Goal: Find specific page/section: Find specific page/section

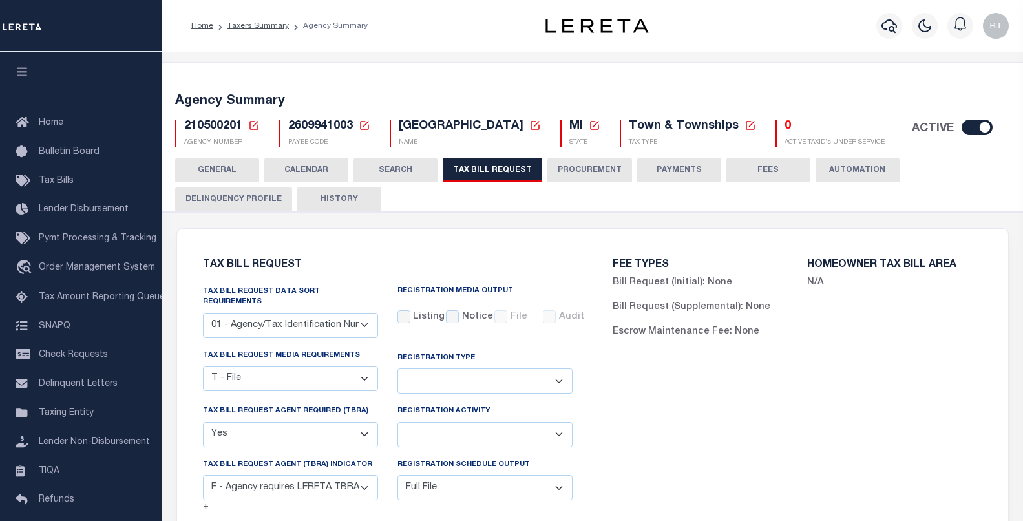
select select "22"
select select "true"
select select "13"
select select "1"
select select
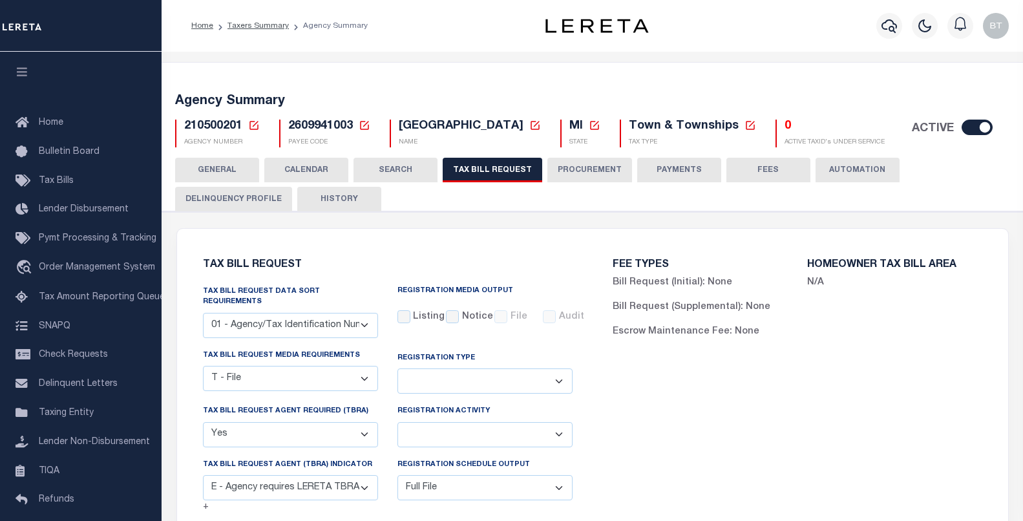
select select "7803021001"
click at [862, 513] on div "FEE TYPES Bill Request (Initial): None Bill Request (Supplemental): None Escrow…" at bounding box center [798, 503] width 410 height 518
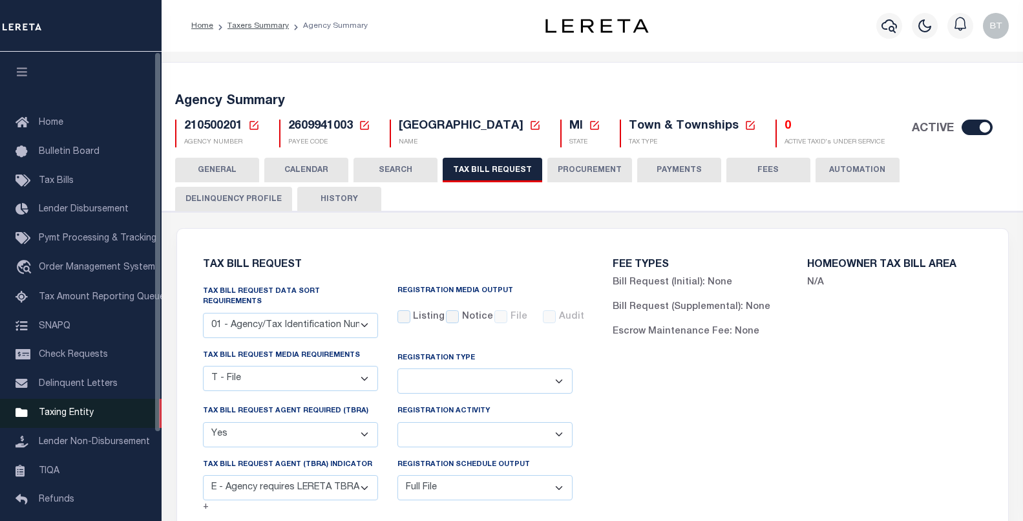
click at [81, 418] on span "Taxing Entity" at bounding box center [66, 413] width 55 height 9
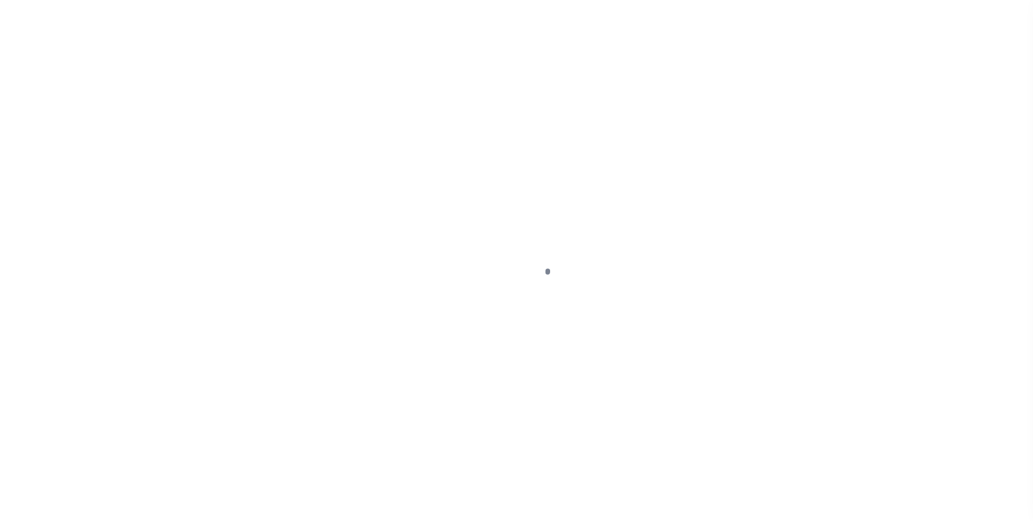
select select
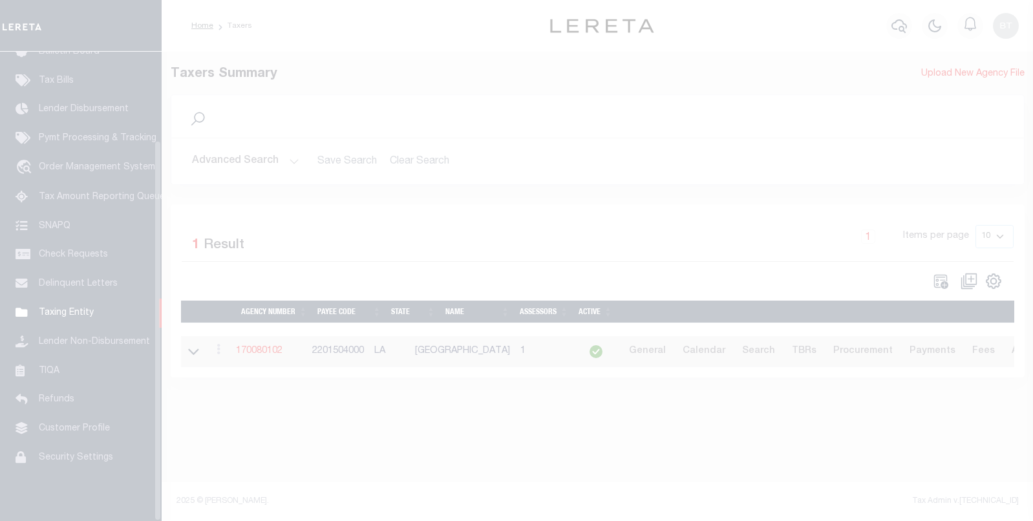
scroll to position [109, 0]
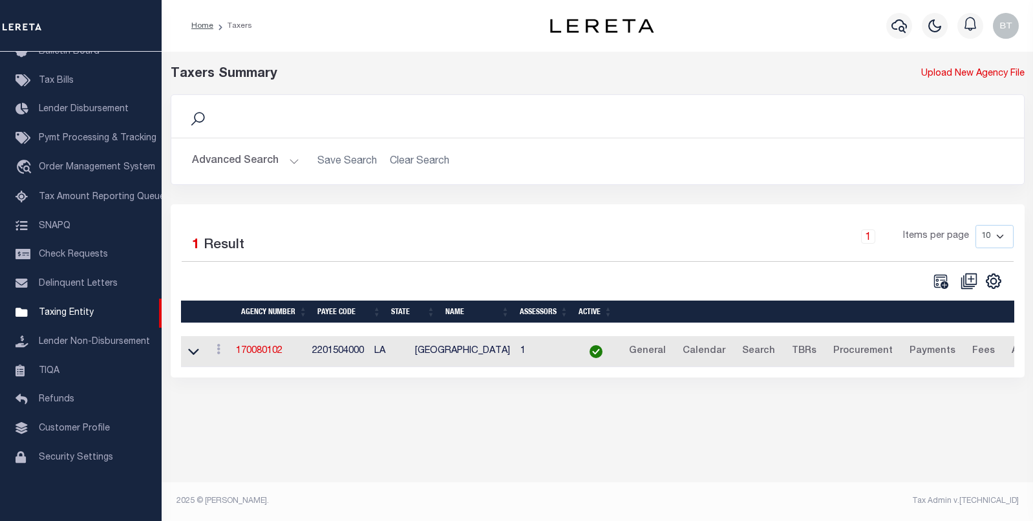
click at [283, 162] on button "Advanced Search" at bounding box center [245, 161] width 107 height 25
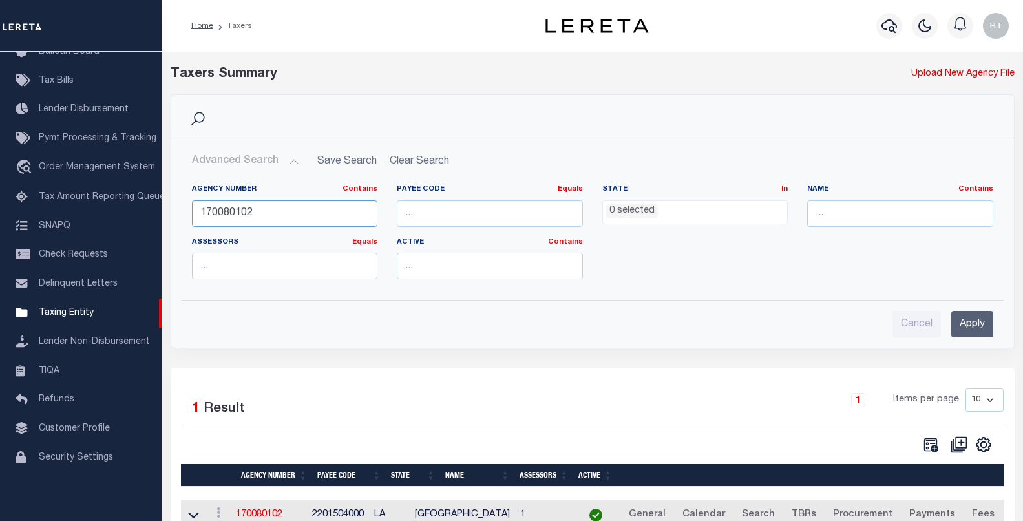
click at [247, 212] on input "170080102" at bounding box center [285, 213] width 186 height 27
paste input "170000"
type input "170170000"
click at [974, 323] on input "Apply" at bounding box center [972, 324] width 42 height 27
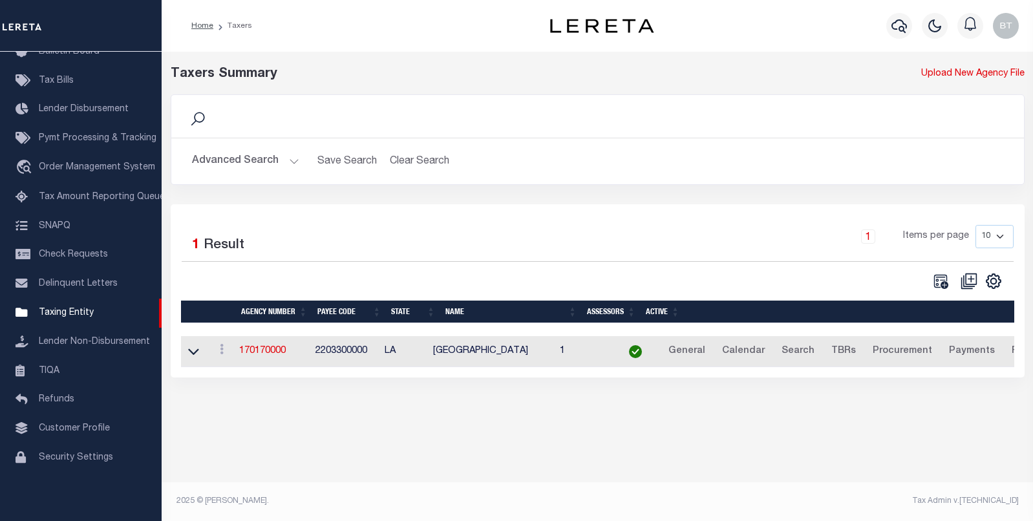
click at [301, 354] on td "170170000" at bounding box center [272, 352] width 76 height 32
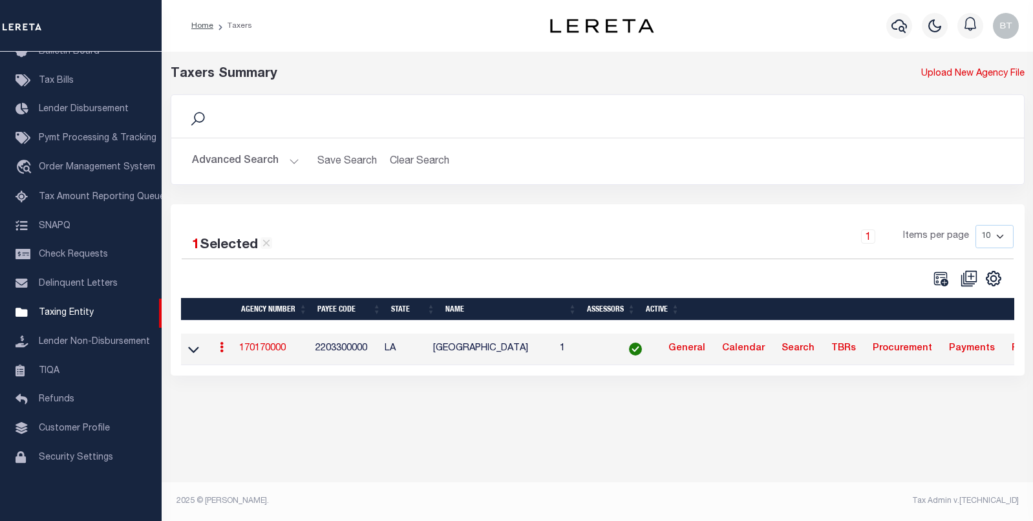
click at [292, 357] on td "170170000" at bounding box center [272, 350] width 76 height 32
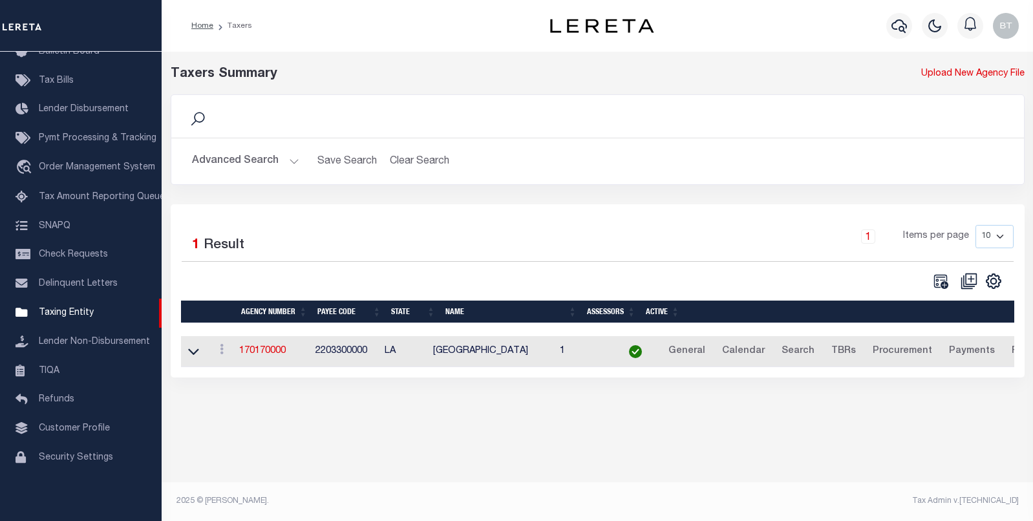
drag, startPoint x: 283, startPoint y: 354, endPoint x: 361, endPoint y: 354, distance: 78.2
click at [283, 354] on link "170170000" at bounding box center [262, 350] width 47 height 9
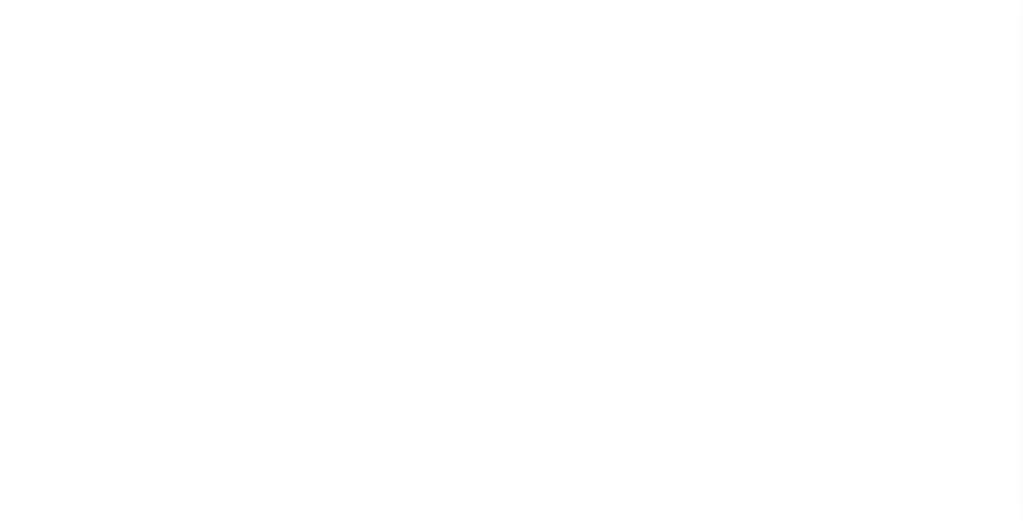
select select
checkbox input "false"
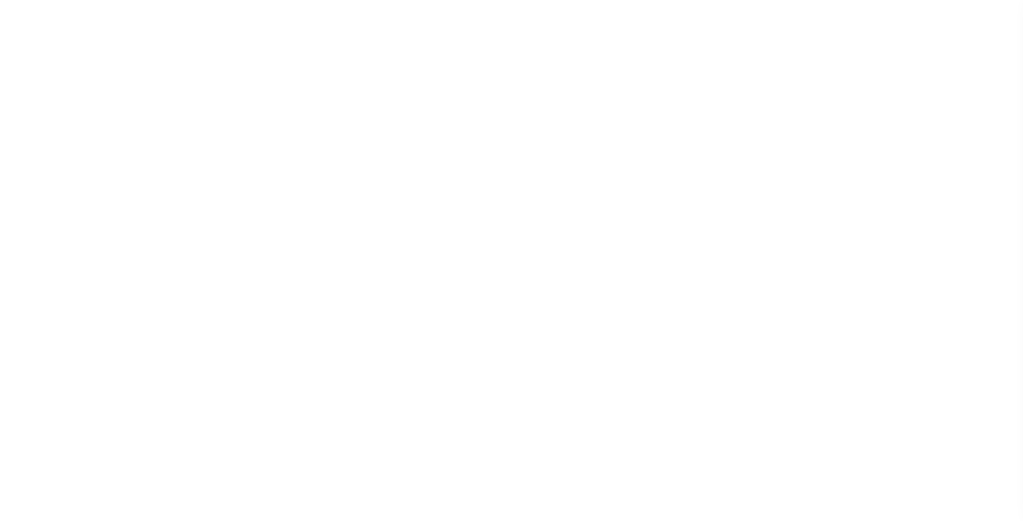
checkbox input "false"
type input "2203300000"
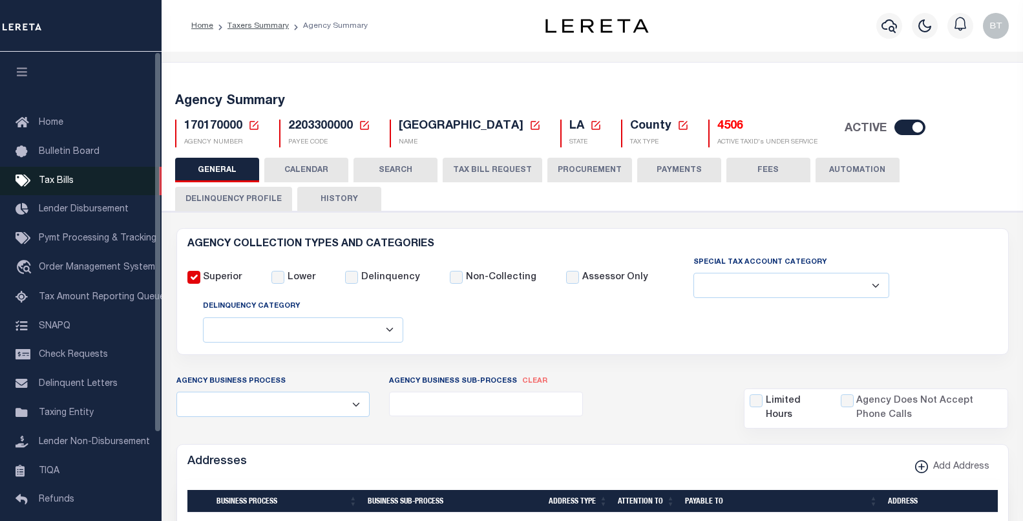
click at [60, 178] on span "Tax Bills" at bounding box center [56, 180] width 35 height 9
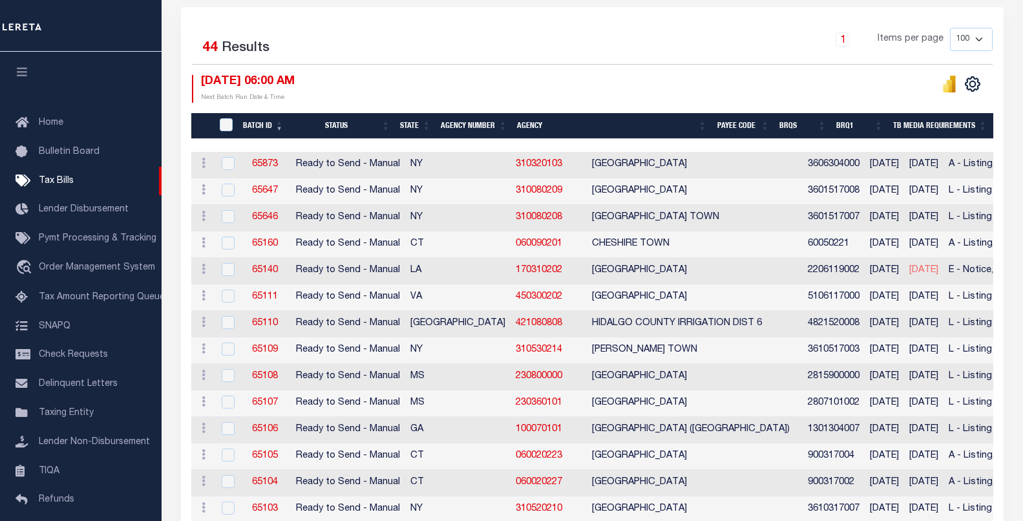
scroll to position [323, 0]
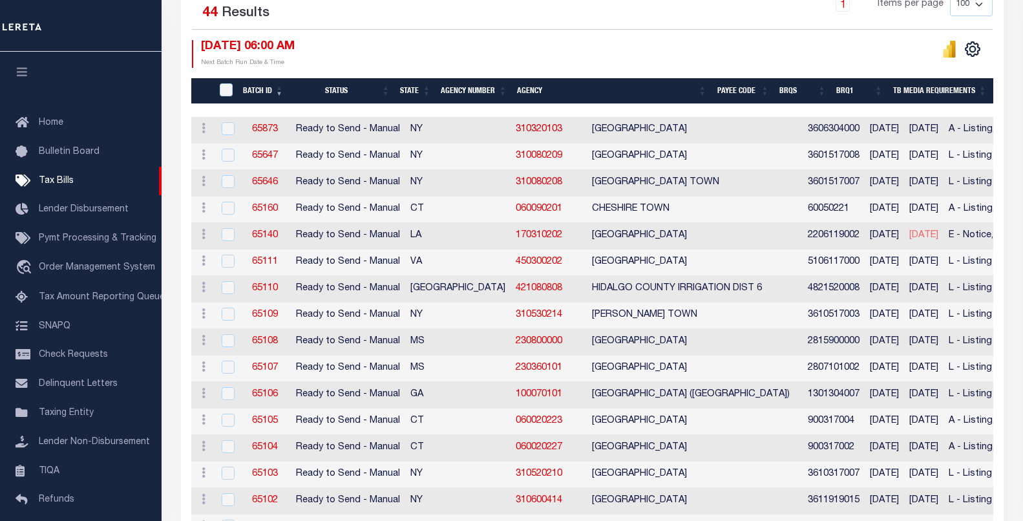
click at [476, 89] on th "Agency Number" at bounding box center [474, 91] width 76 height 27
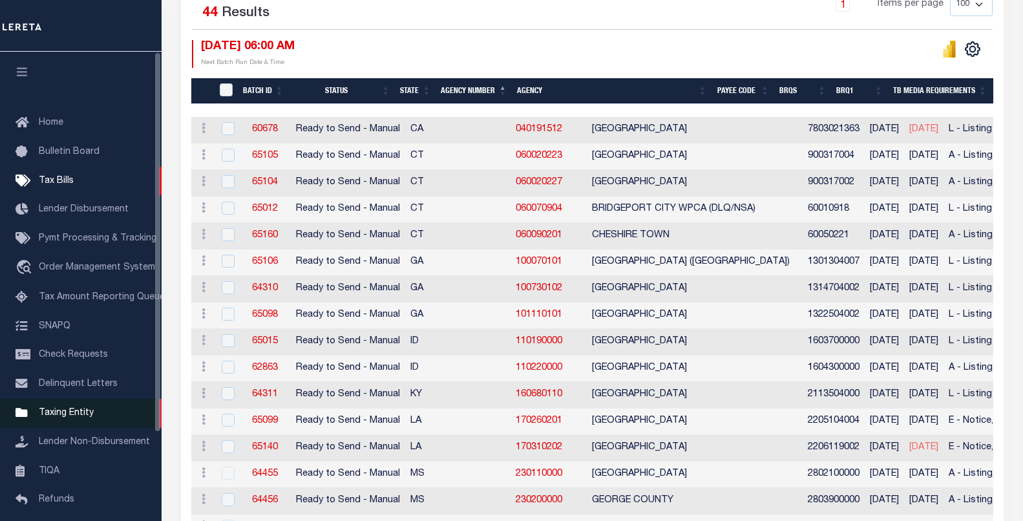
click at [87, 416] on span "Taxing Entity" at bounding box center [66, 413] width 55 height 9
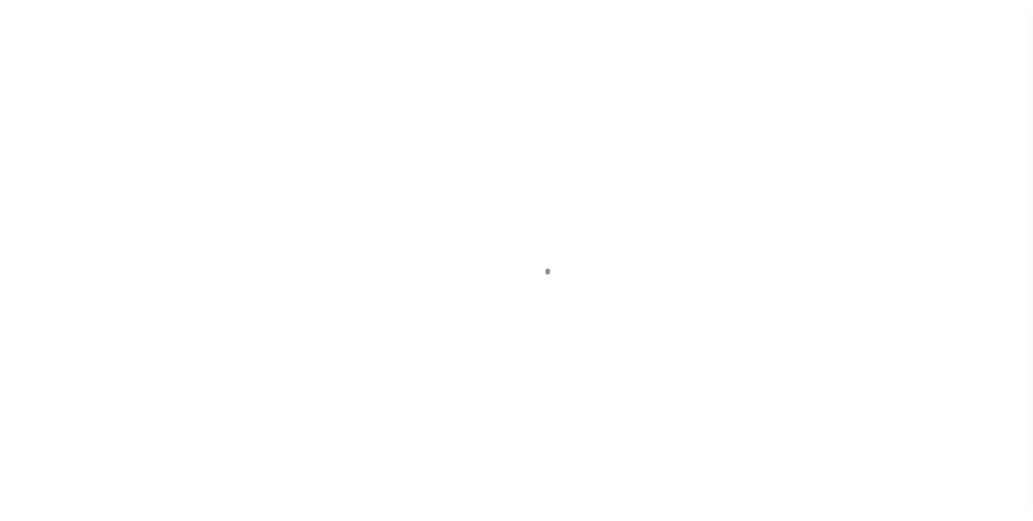
select select
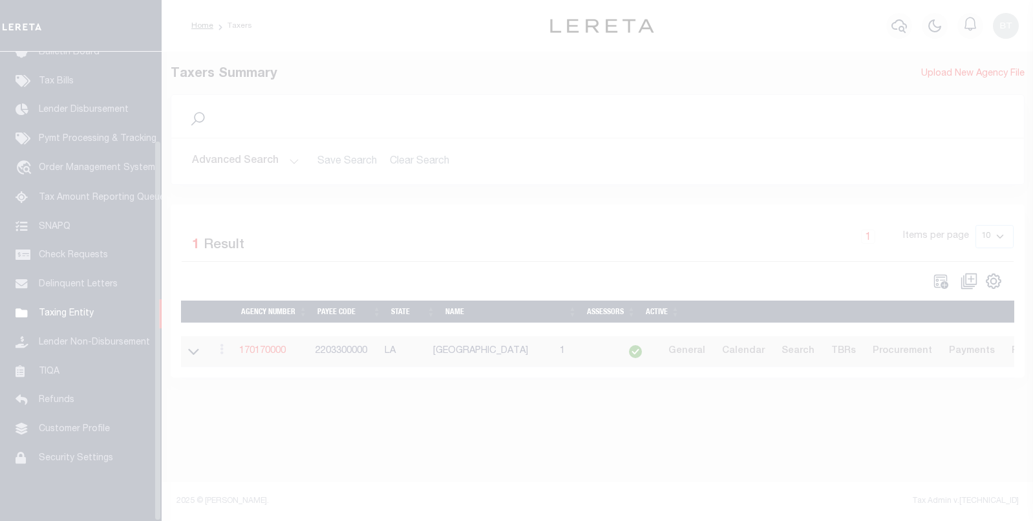
scroll to position [109, 0]
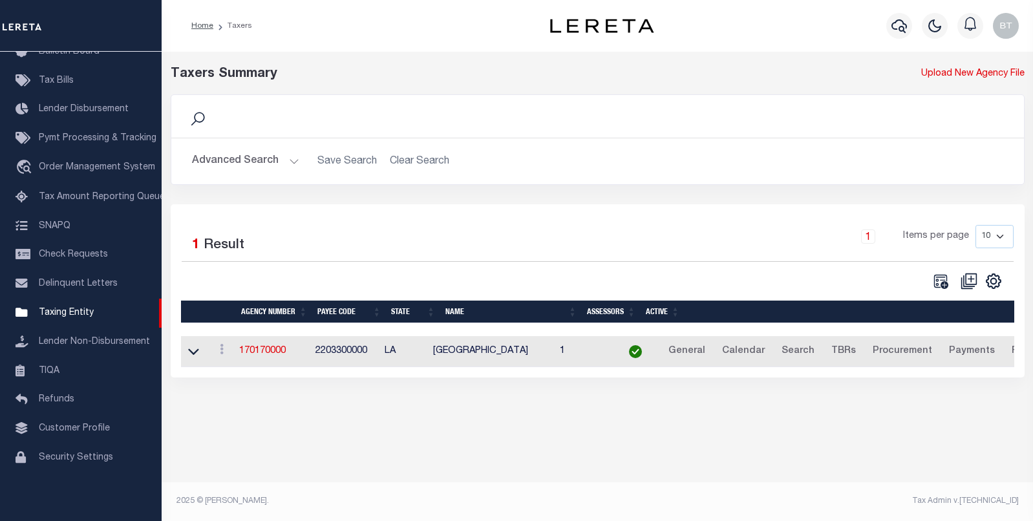
click at [258, 160] on button "Advanced Search" at bounding box center [245, 161] width 107 height 25
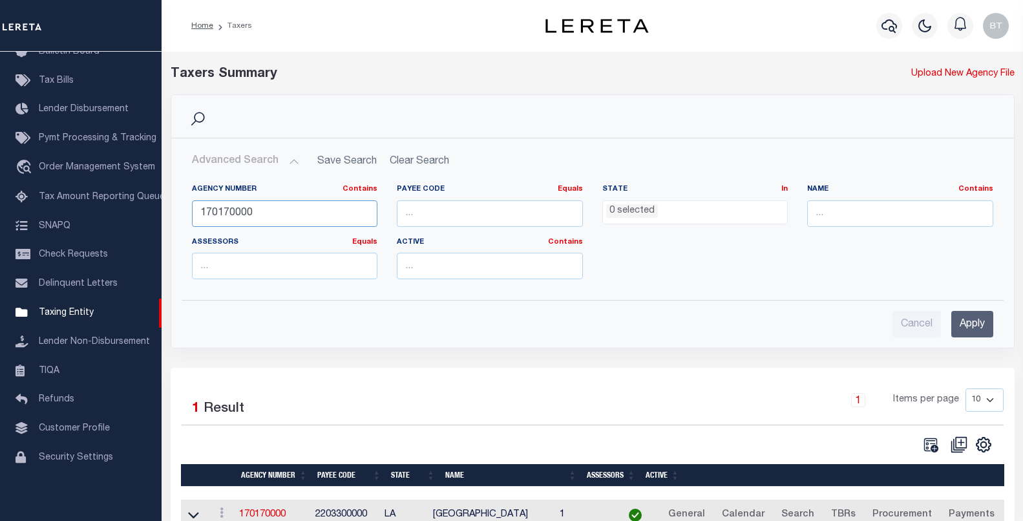
click at [246, 214] on input "170170000" at bounding box center [285, 213] width 186 height 27
paste input "210202"
type input "170210202"
click at [965, 318] on input "Apply" at bounding box center [972, 324] width 42 height 27
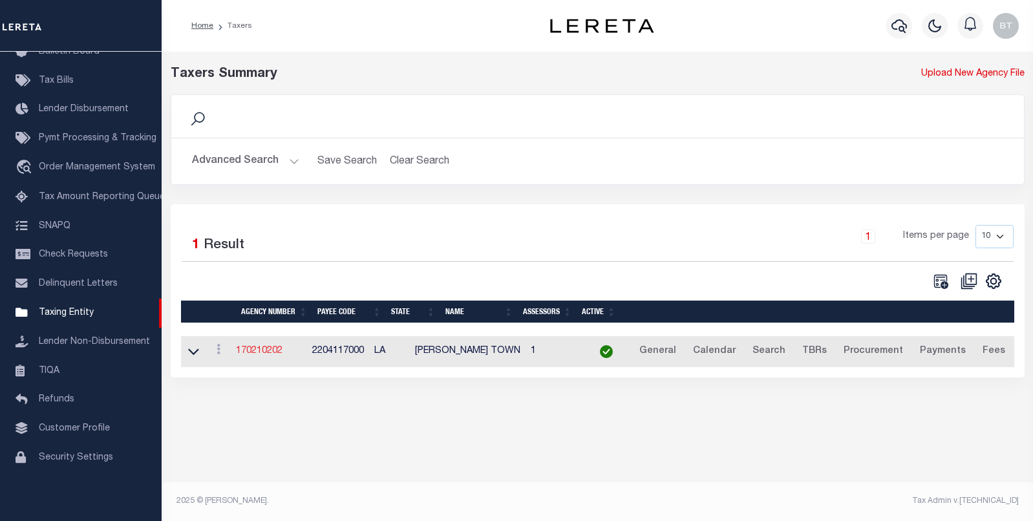
click at [264, 356] on link "170210202" at bounding box center [259, 350] width 47 height 9
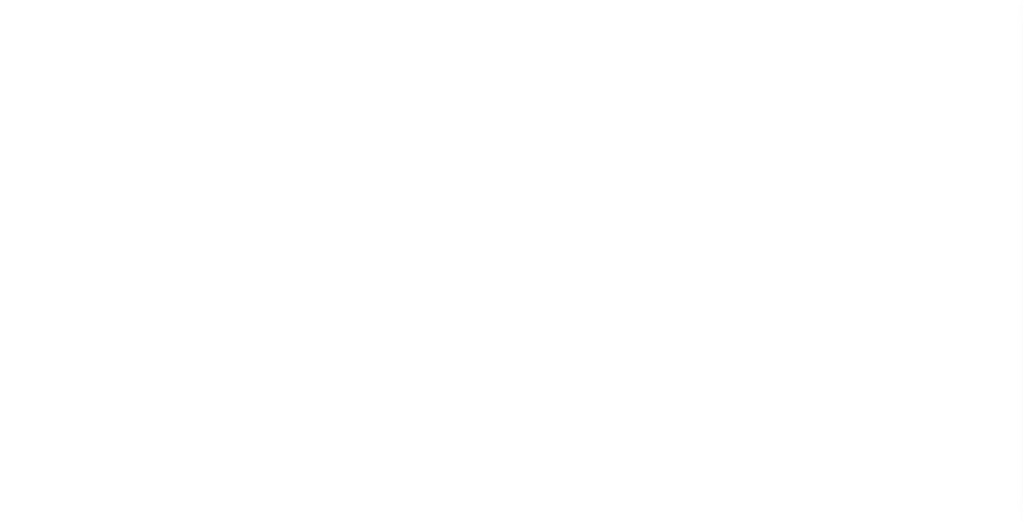
select select
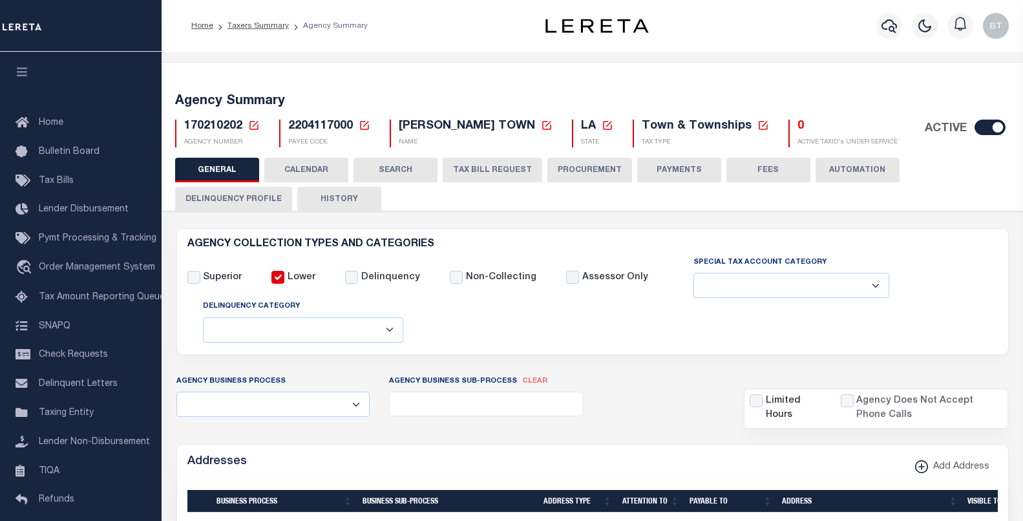
scroll to position [456, 0]
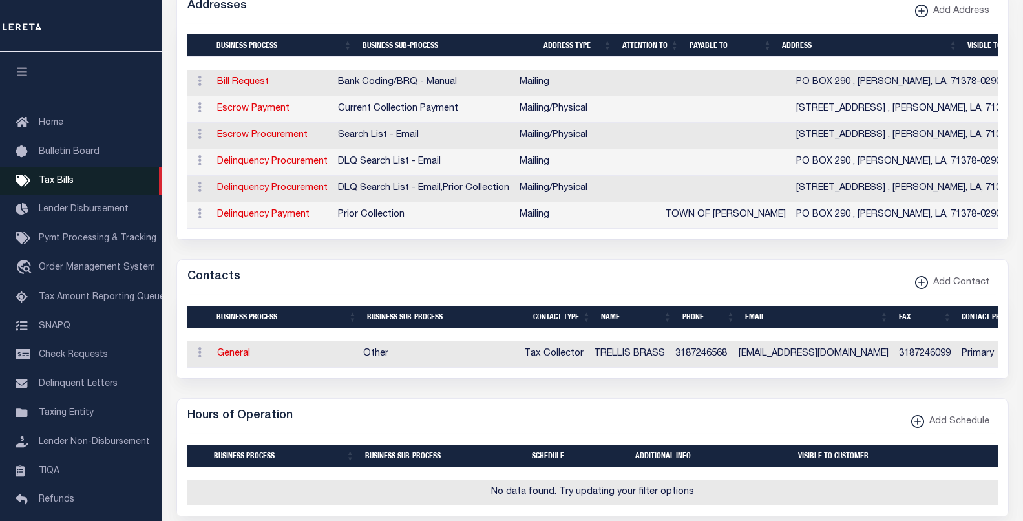
click at [49, 183] on span "Tax Bills" at bounding box center [56, 180] width 35 height 9
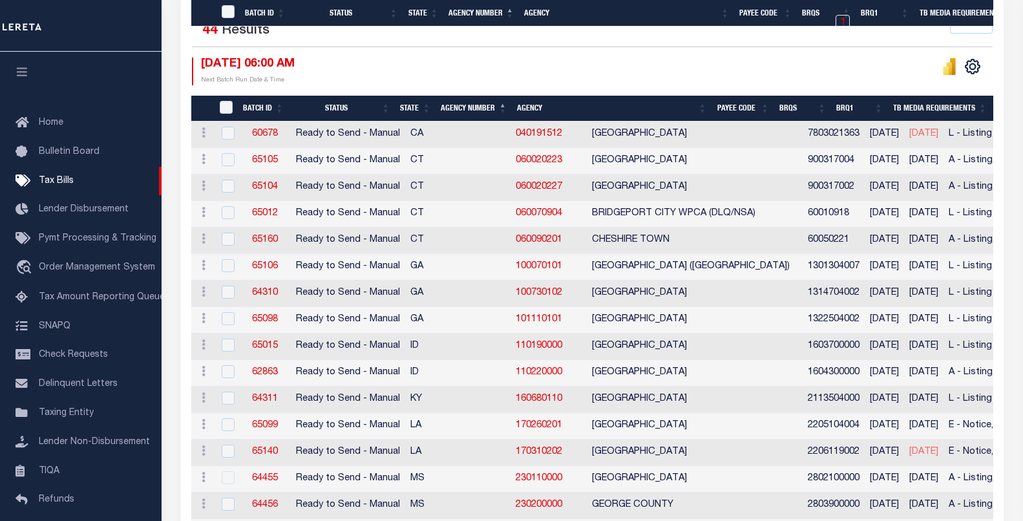
scroll to position [452, 0]
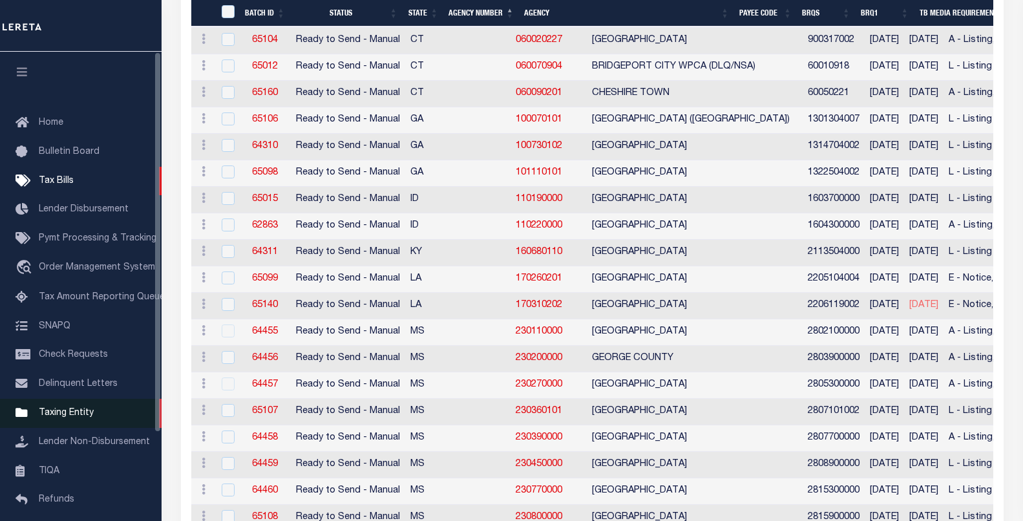
click at [72, 412] on link "Taxing Entity" at bounding box center [81, 413] width 162 height 29
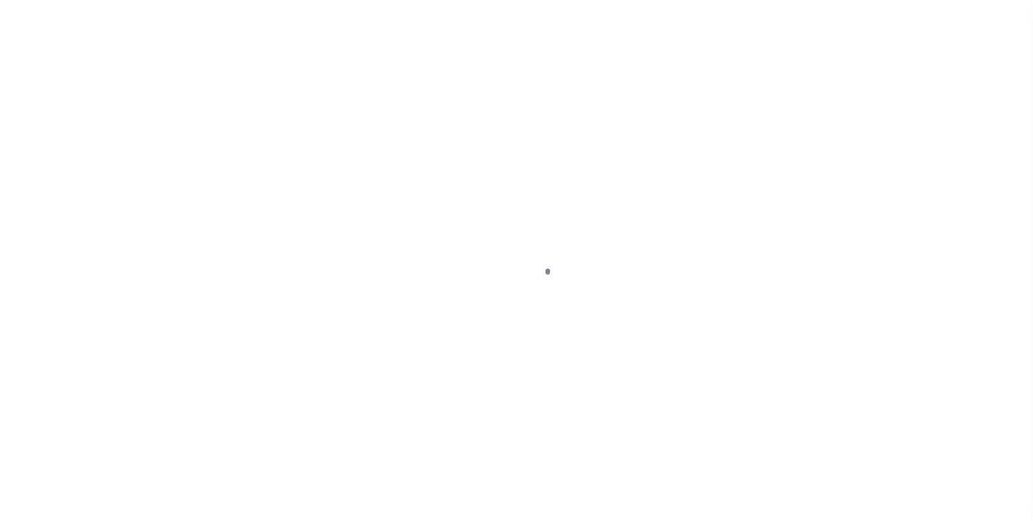
select select
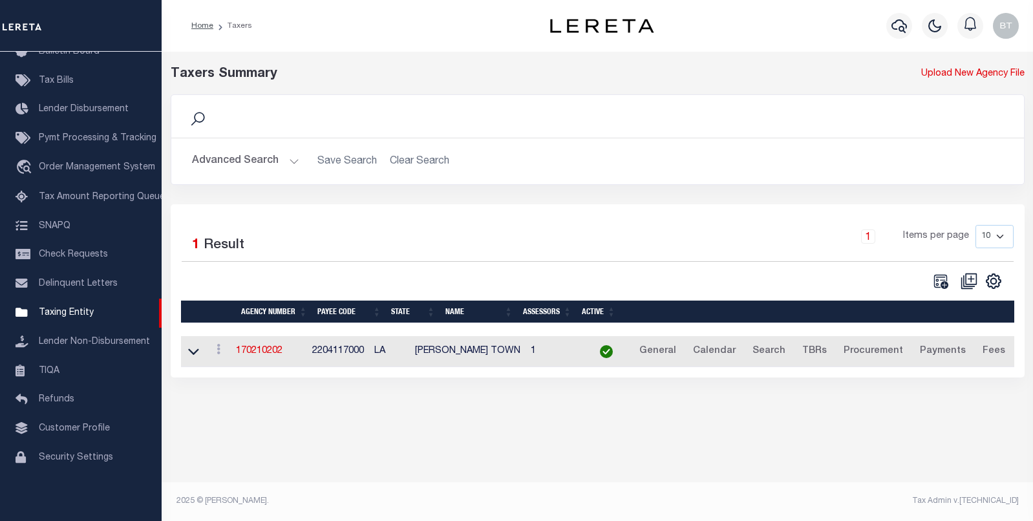
click at [224, 154] on button "Advanced Search" at bounding box center [245, 161] width 107 height 25
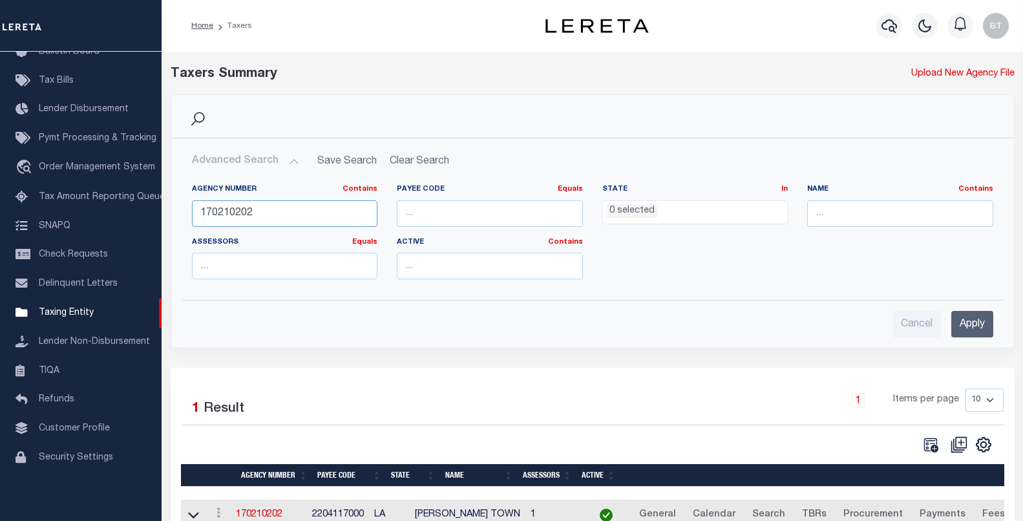
click at [246, 209] on input "170210202" at bounding box center [285, 213] width 186 height 27
paste input "90000"
type input "170290000"
click at [962, 319] on input "Apply" at bounding box center [972, 324] width 42 height 27
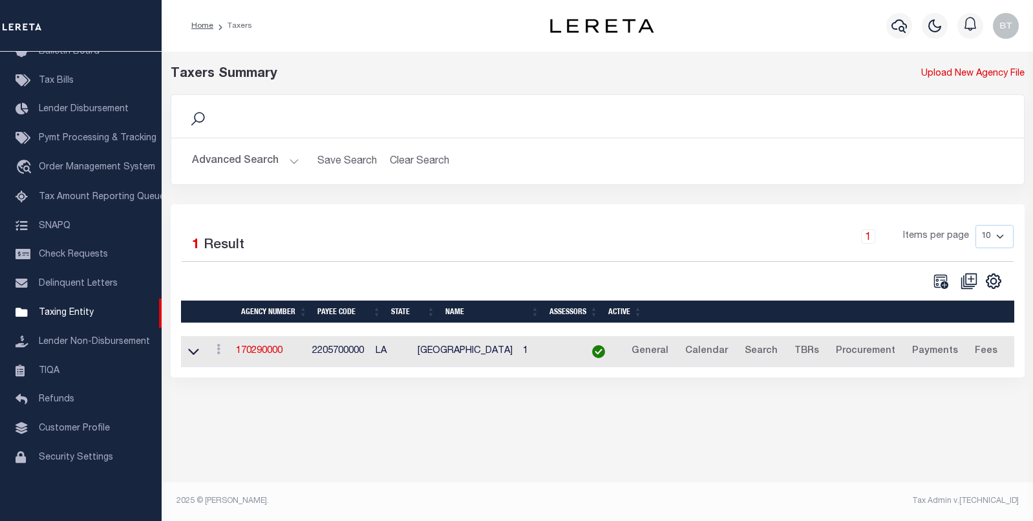
click at [237, 356] on td "170290000" at bounding box center [269, 352] width 76 height 32
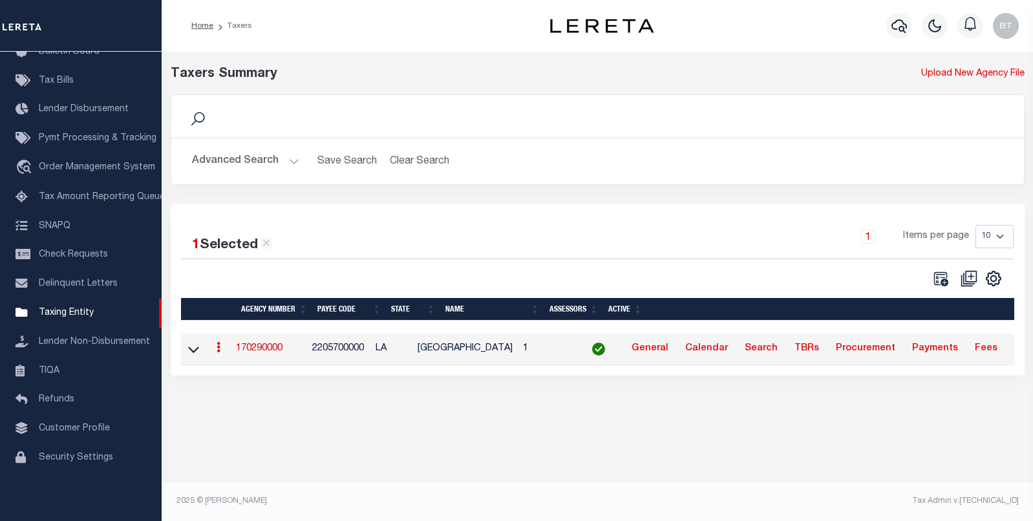
click at [251, 352] on link "170290000" at bounding box center [259, 348] width 47 height 9
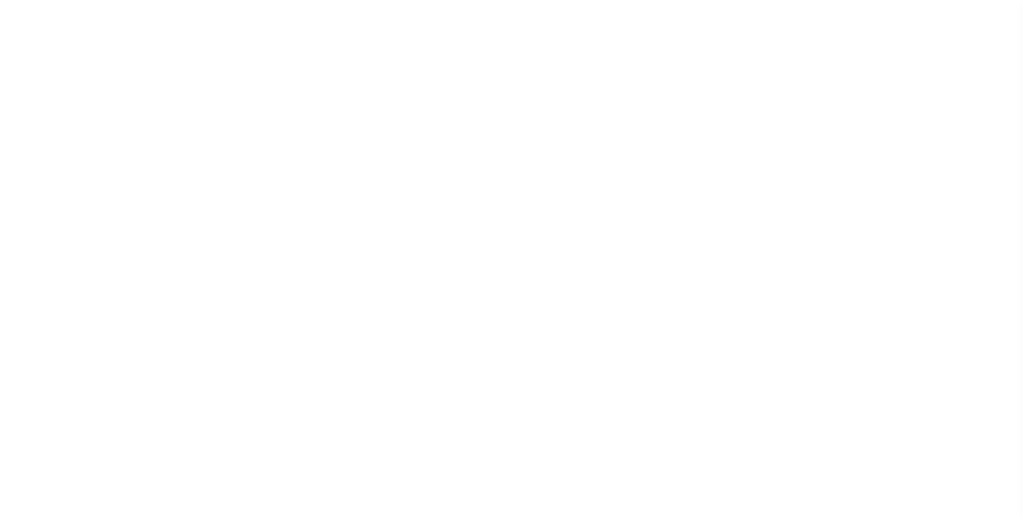
select select
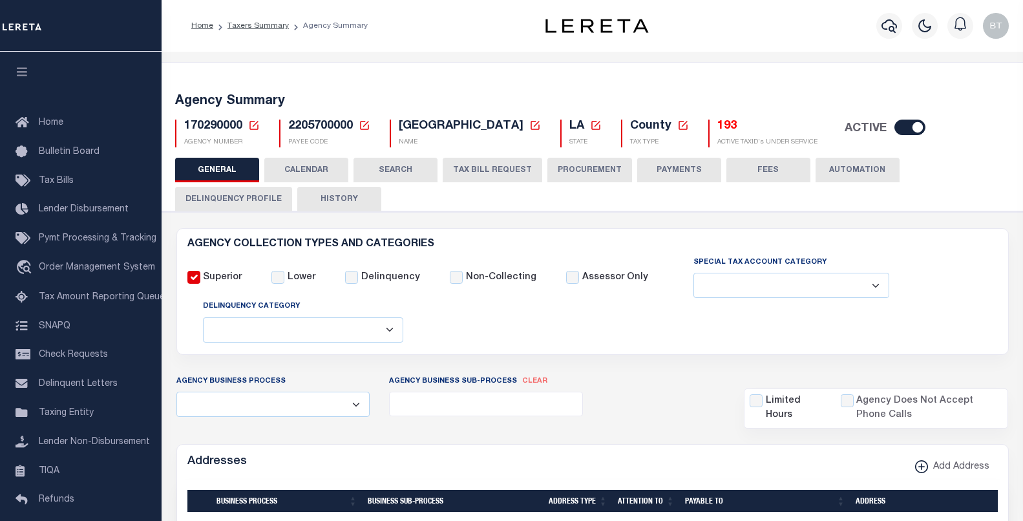
click at [253, 122] on icon at bounding box center [254, 126] width 12 height 12
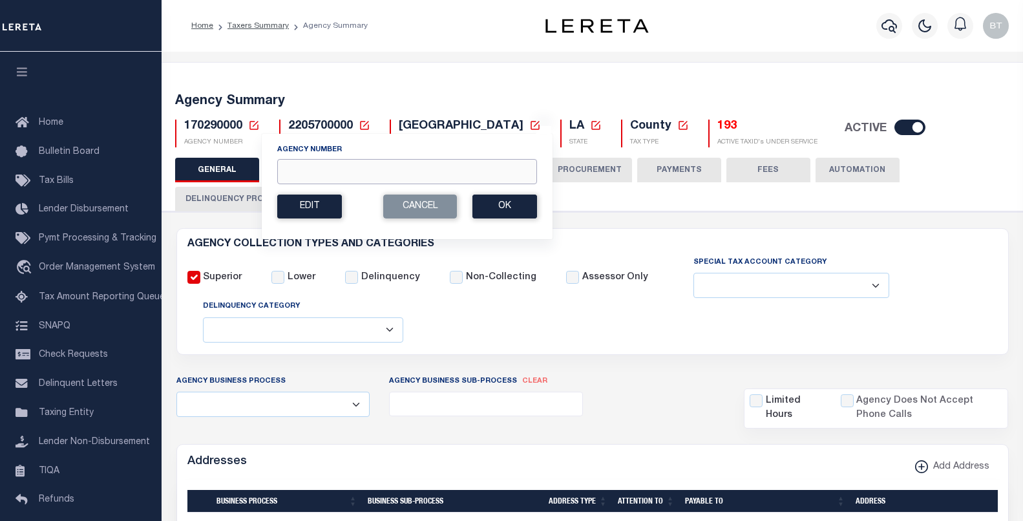
click at [351, 165] on input "Agency Number" at bounding box center [407, 171] width 260 height 25
type input "170320000"
click at [495, 207] on button "Ok" at bounding box center [505, 207] width 65 height 24
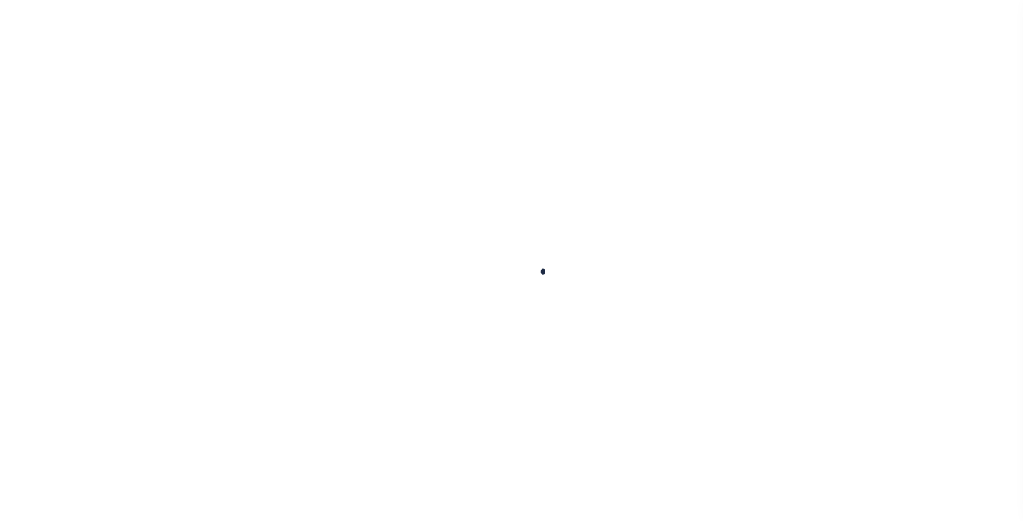
select select
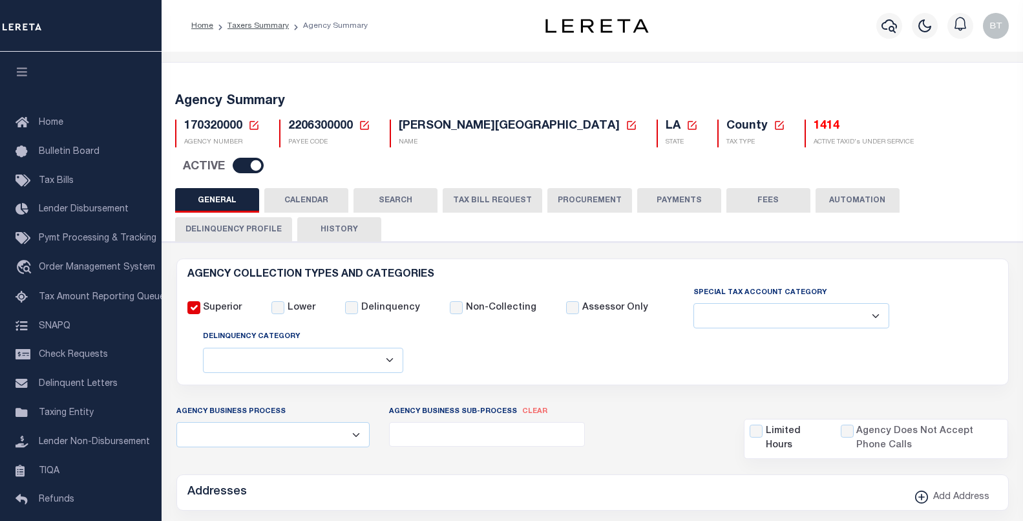
checkbox input "false"
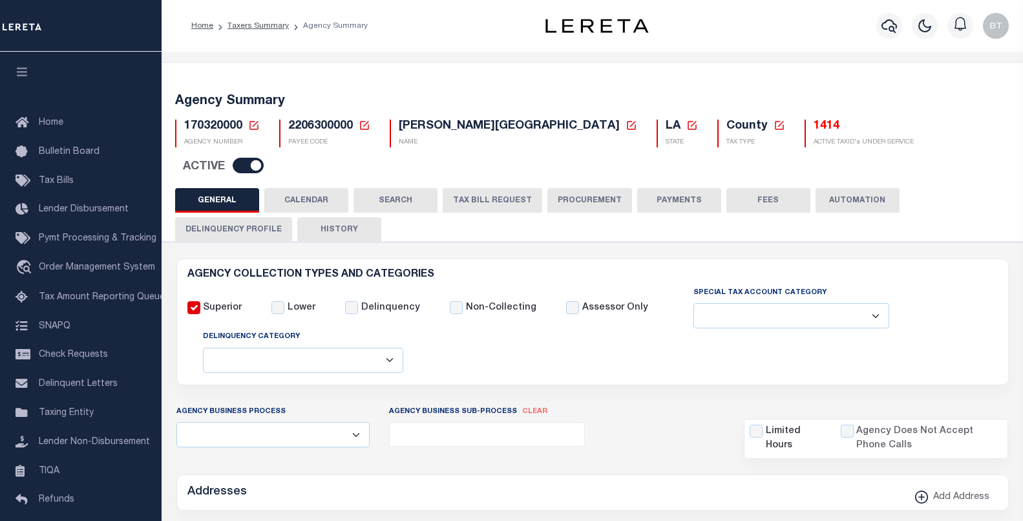
type input "2206300000"
click at [253, 126] on icon at bounding box center [254, 125] width 9 height 9
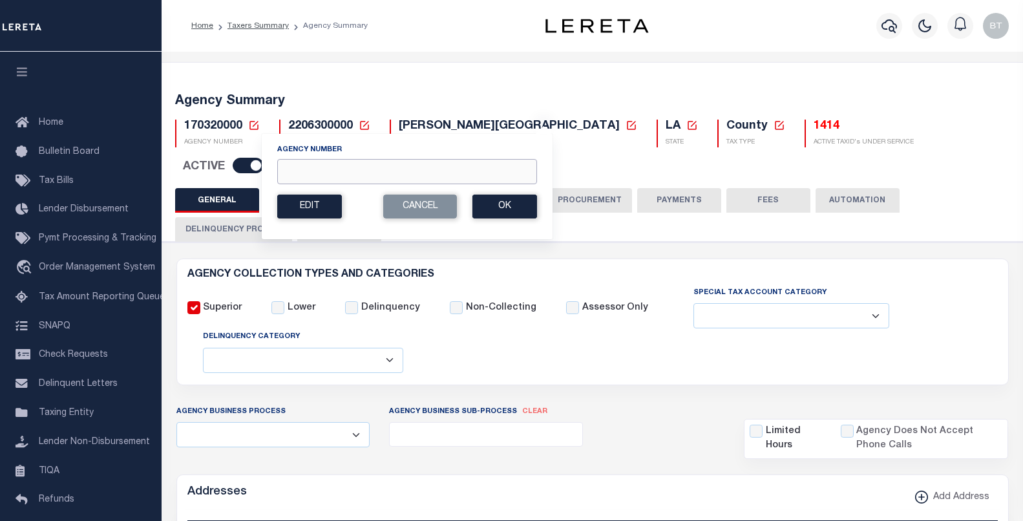
click at [290, 166] on input "Agency Number" at bounding box center [407, 171] width 260 height 25
paste input "170440000"
type input "170440000"
click at [522, 207] on button "Ok" at bounding box center [505, 207] width 65 height 24
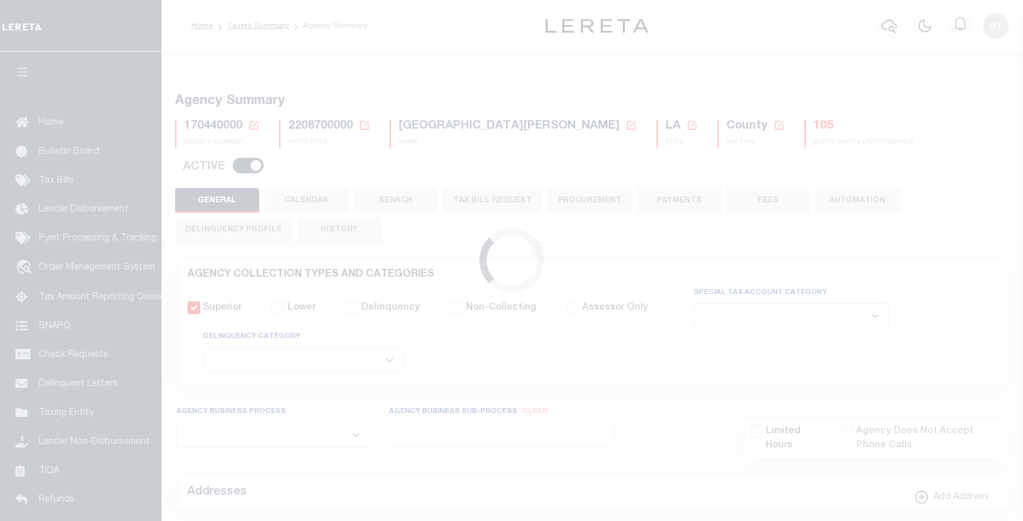
select select
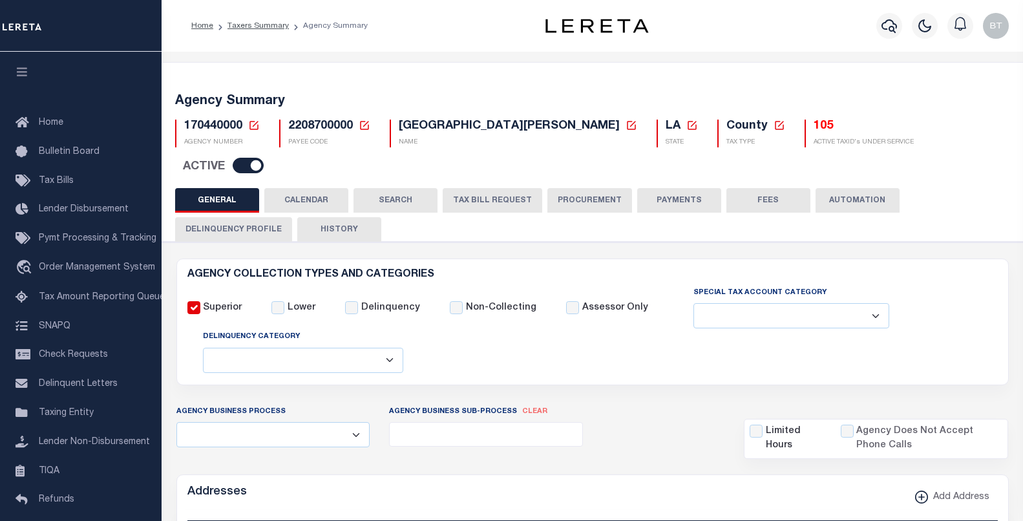
click at [246, 127] on h5 "170440000 Agency Number Edit Cancel Ok Cancel Ok" at bounding box center [222, 127] width 76 height 14
click at [250, 125] on icon at bounding box center [254, 125] width 9 height 9
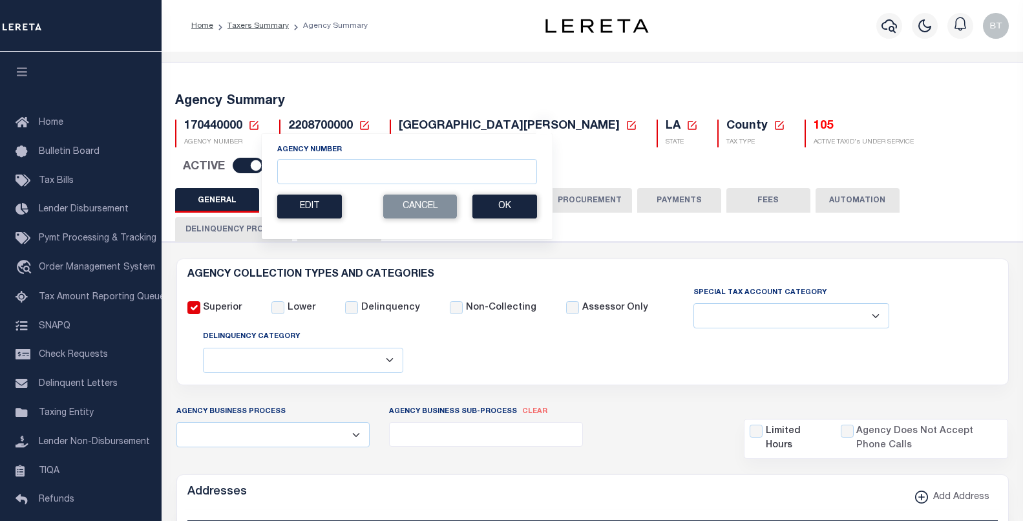
click at [288, 155] on div "Agency Number" at bounding box center [407, 164] width 260 height 40
drag, startPoint x: 297, startPoint y: 165, endPoint x: 341, endPoint y: 178, distance: 46.0
click at [303, 167] on input "Agency Number" at bounding box center [407, 171] width 260 height 25
paste input "170490101"
type input "170490101"
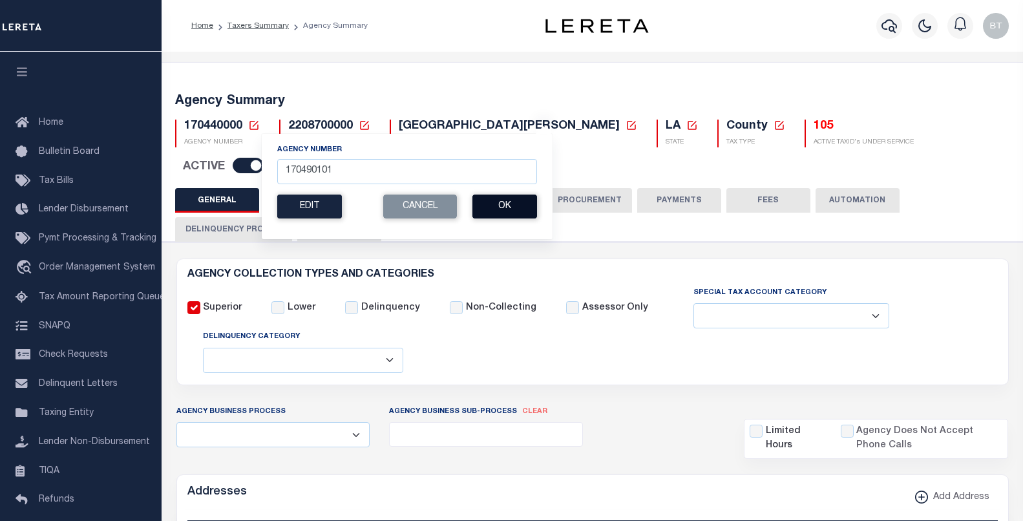
click at [523, 207] on button "Ok" at bounding box center [505, 207] width 65 height 24
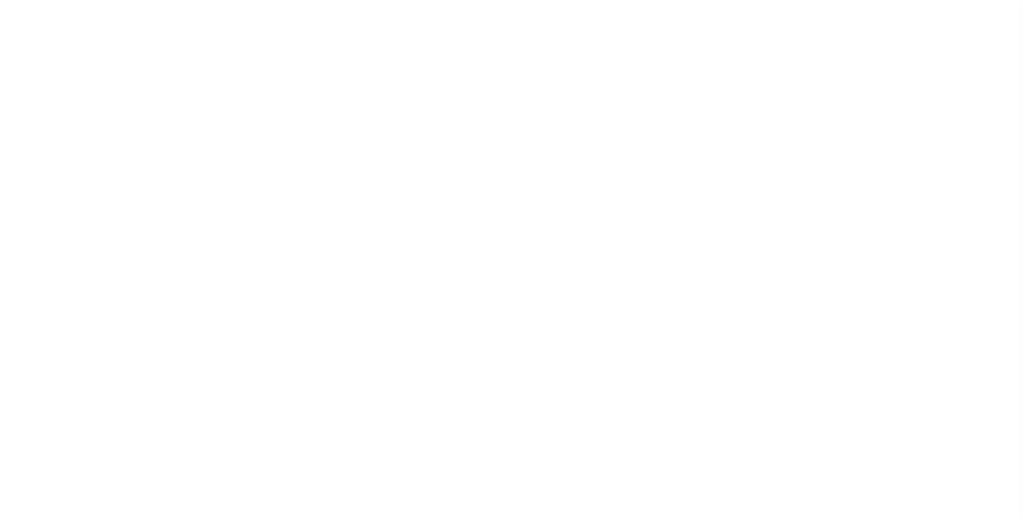
select select
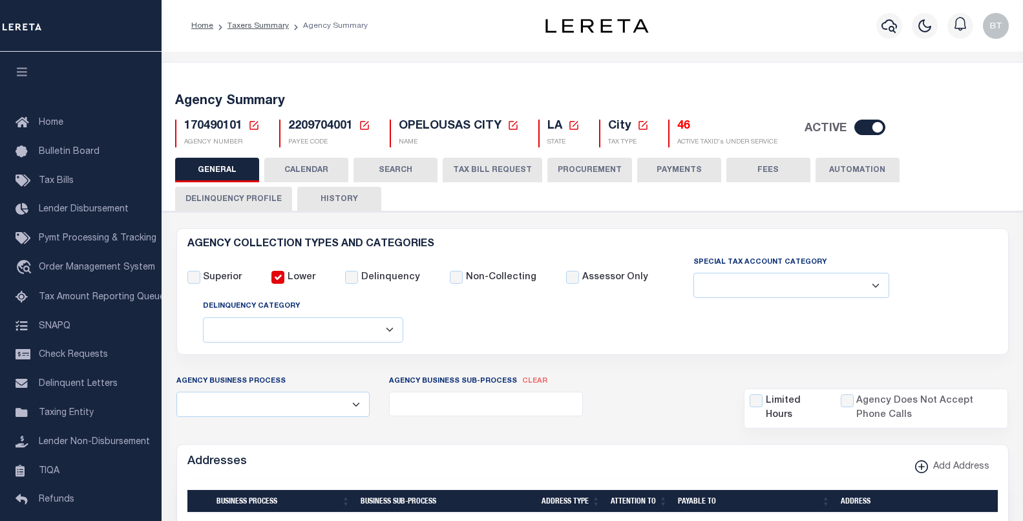
click at [228, 125] on span "170490101" at bounding box center [213, 126] width 58 height 12
click at [252, 125] on icon at bounding box center [254, 126] width 12 height 12
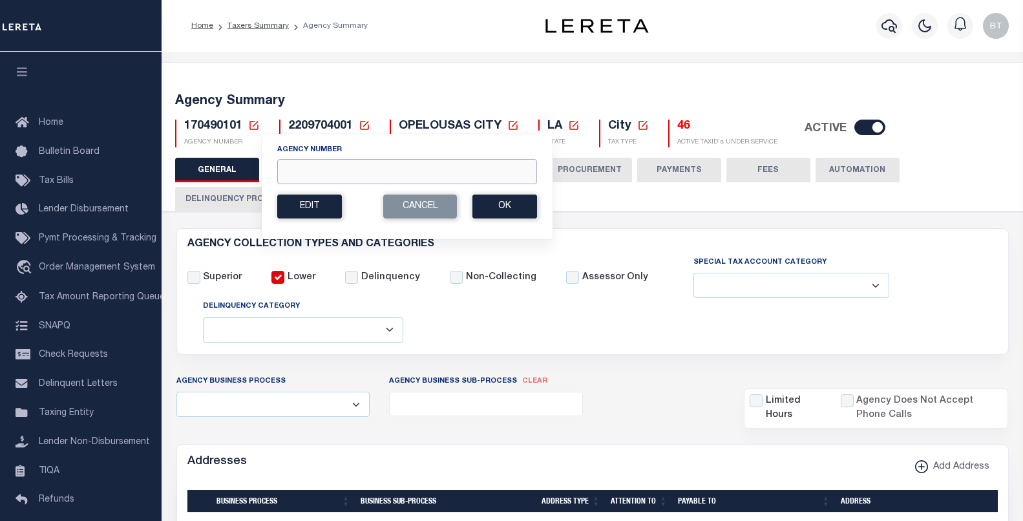
click at [318, 170] on input "Agency Number" at bounding box center [407, 171] width 260 height 25
paste input "170510102"
type input "170510102"
click at [529, 211] on button "Ok" at bounding box center [505, 207] width 65 height 24
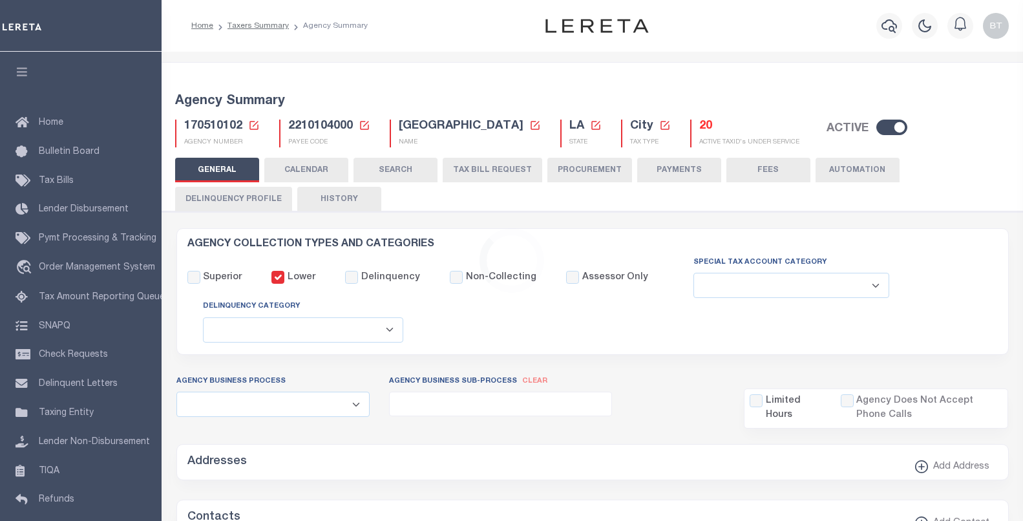
select select
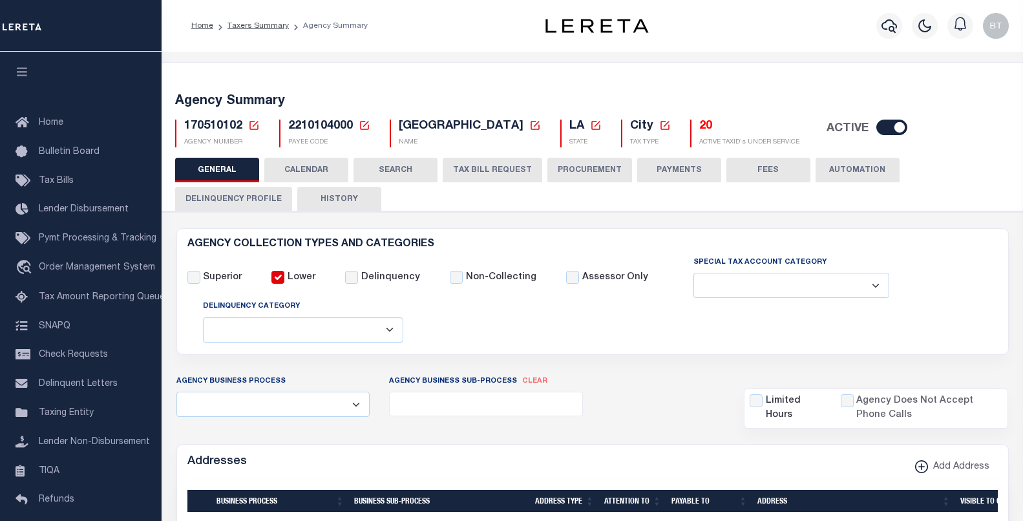
drag, startPoint x: 1021, startPoint y: 418, endPoint x: 833, endPoint y: 359, distance: 197.5
click at [255, 127] on icon at bounding box center [254, 126] width 12 height 12
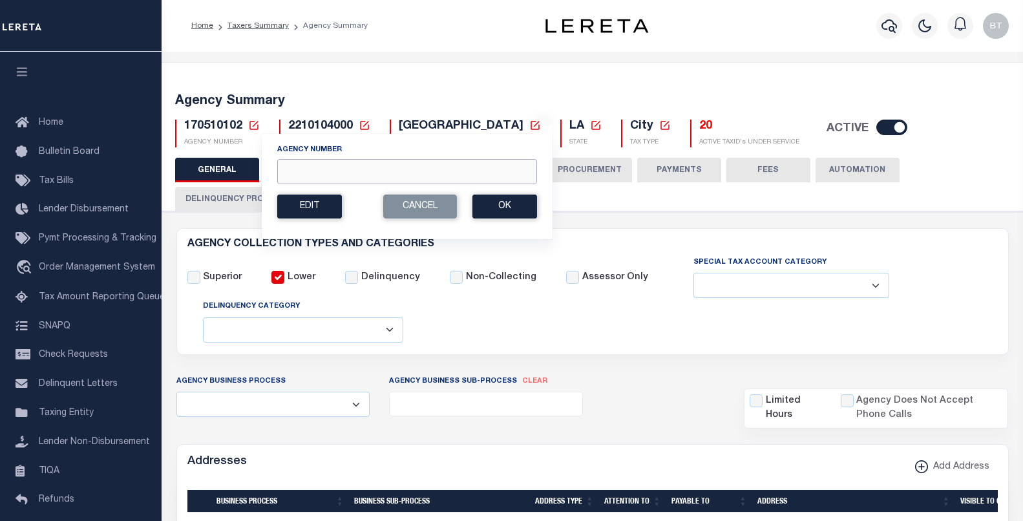
drag, startPoint x: 311, startPoint y: 171, endPoint x: 332, endPoint y: 179, distance: 22.3
click at [311, 171] on input "Agency Number" at bounding box center [407, 171] width 260 height 25
paste input "170510103"
type input "170510103"
click at [519, 210] on button "Ok" at bounding box center [505, 207] width 65 height 24
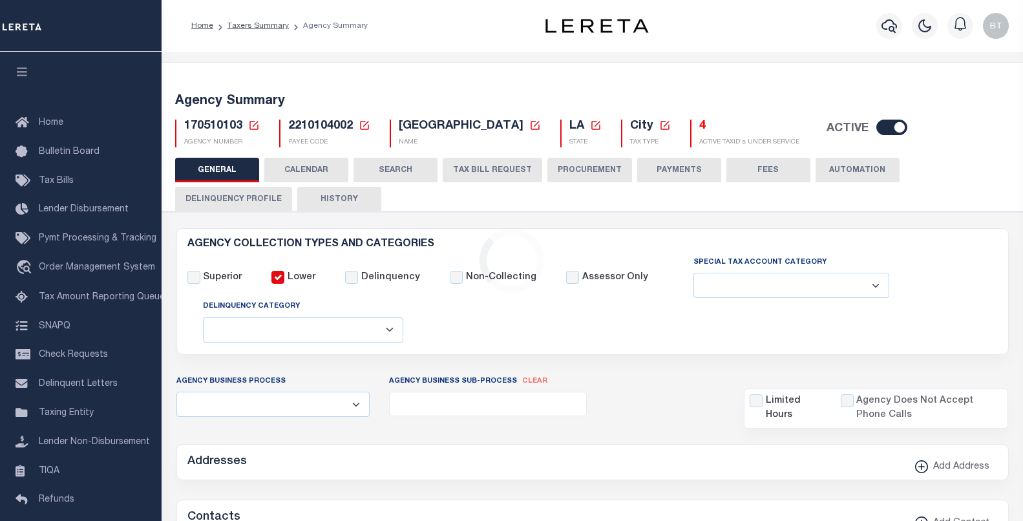
select select
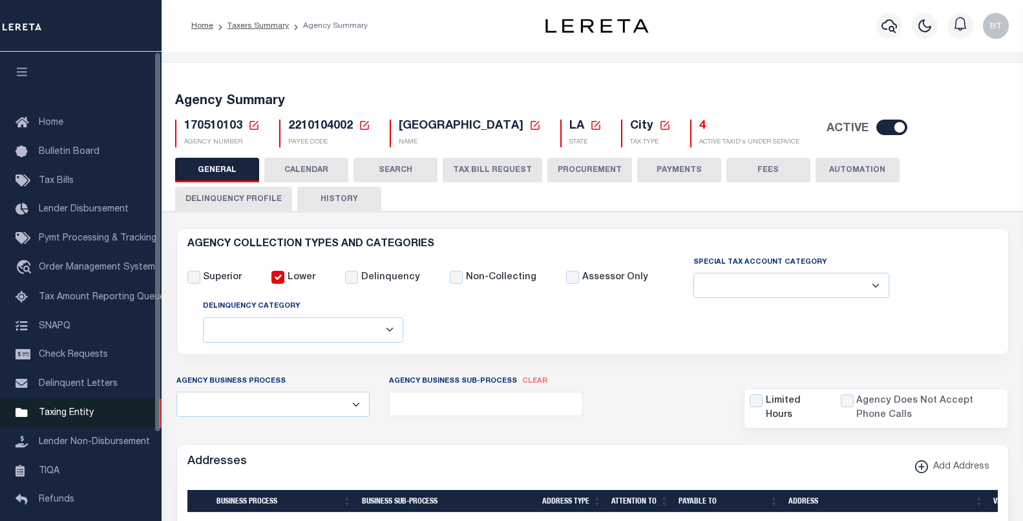
click at [57, 418] on span "Taxing Entity" at bounding box center [66, 413] width 55 height 9
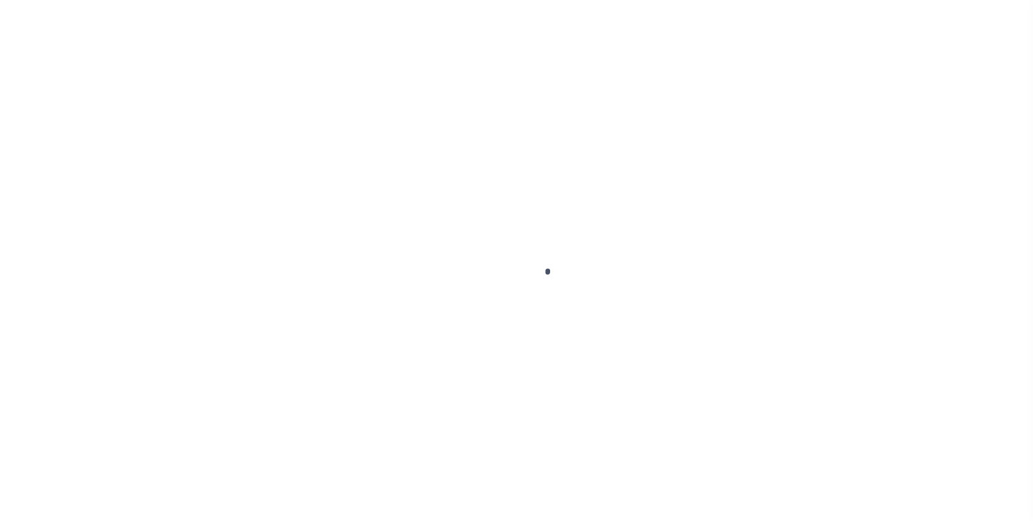
scroll to position [109, 0]
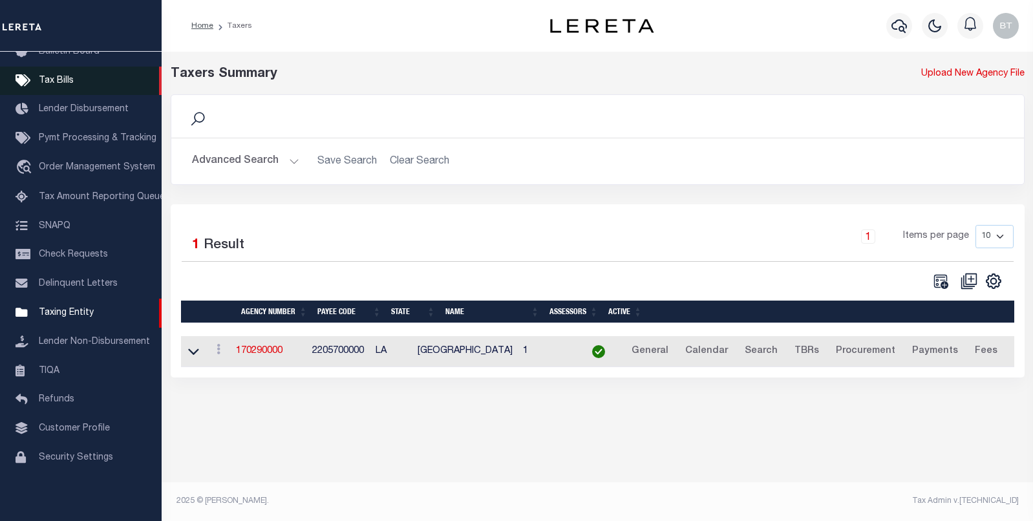
click at [58, 76] on span "Tax Bills" at bounding box center [56, 80] width 35 height 9
